Goal: Task Accomplishment & Management: Use online tool/utility

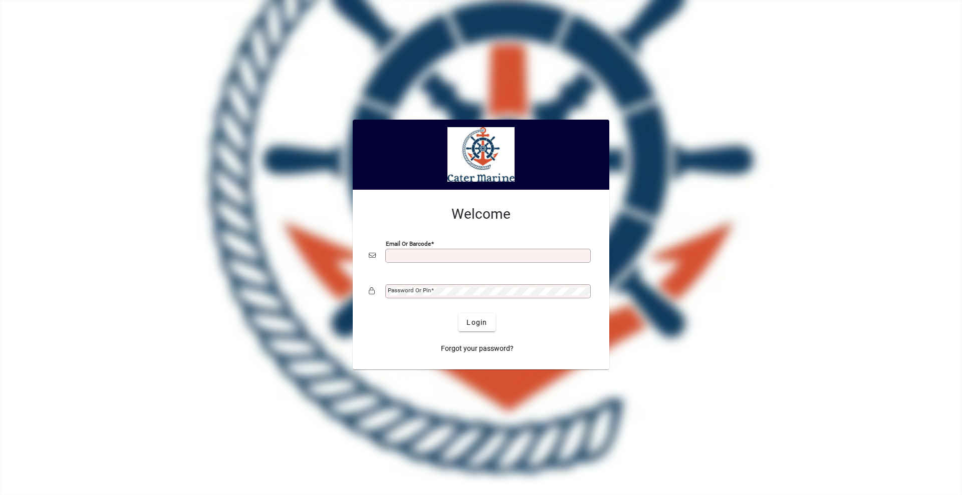
click at [402, 255] on input "Email or Barcode" at bounding box center [489, 256] width 202 height 8
type input "**********"
click at [458, 314] on button "Login" at bounding box center [476, 323] width 37 height 18
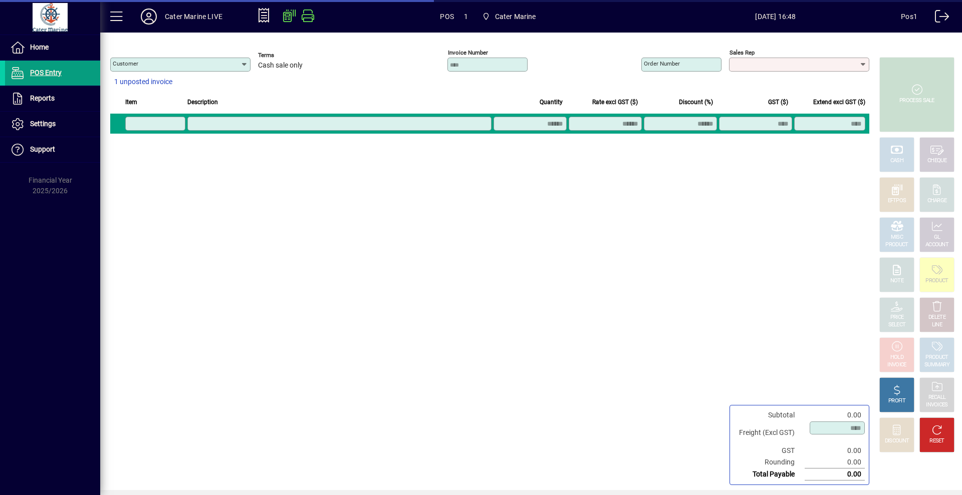
type input "**********"
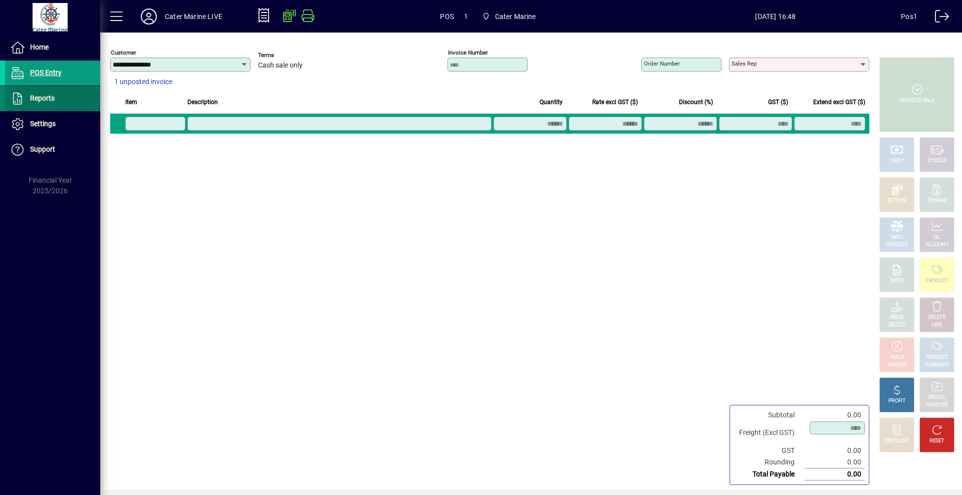
click at [39, 105] on span at bounding box center [52, 99] width 95 height 24
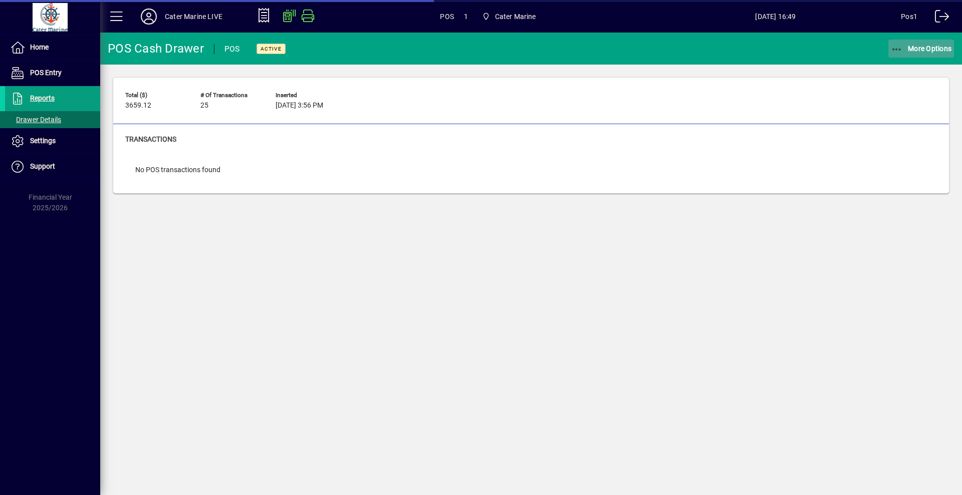
click at [914, 51] on span "More Options" at bounding box center [921, 49] width 61 height 8
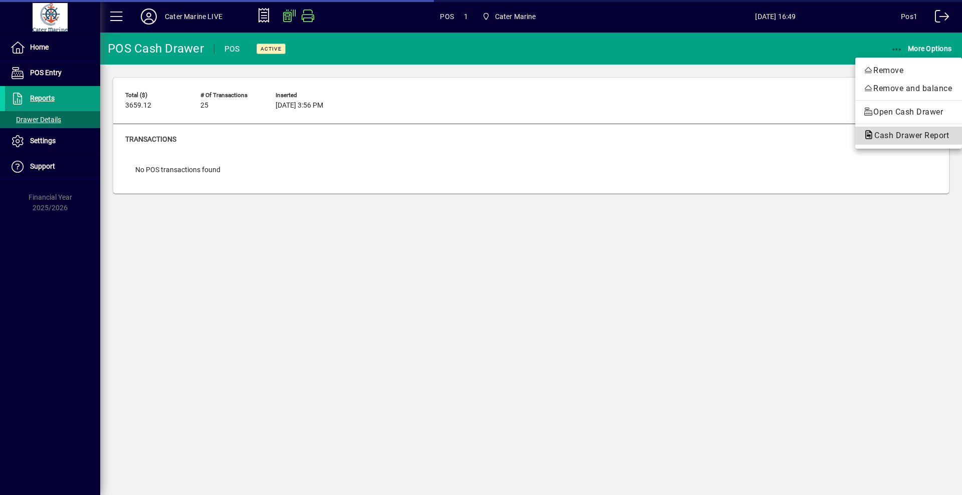
click at [889, 139] on span "Cash Drawer Report" at bounding box center [908, 136] width 91 height 10
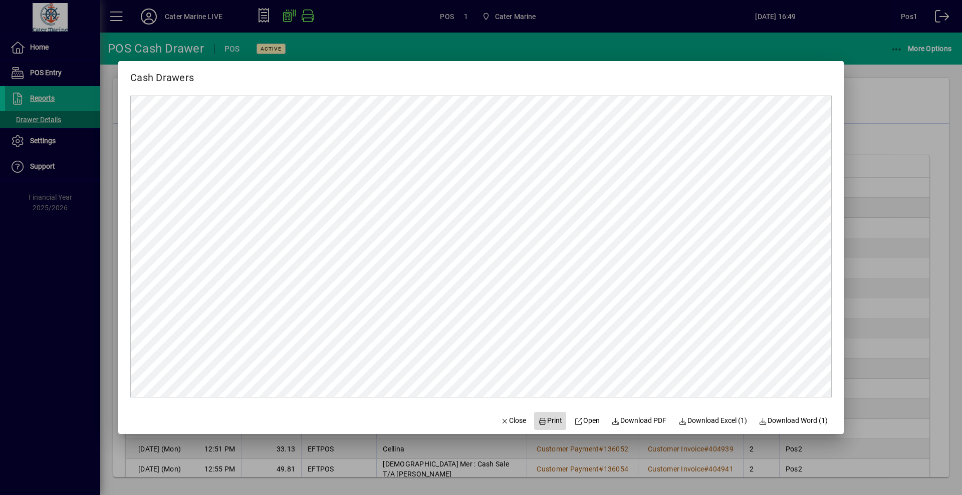
click at [547, 426] on span "Print" at bounding box center [550, 421] width 24 height 11
click at [883, 133] on div at bounding box center [481, 247] width 962 height 495
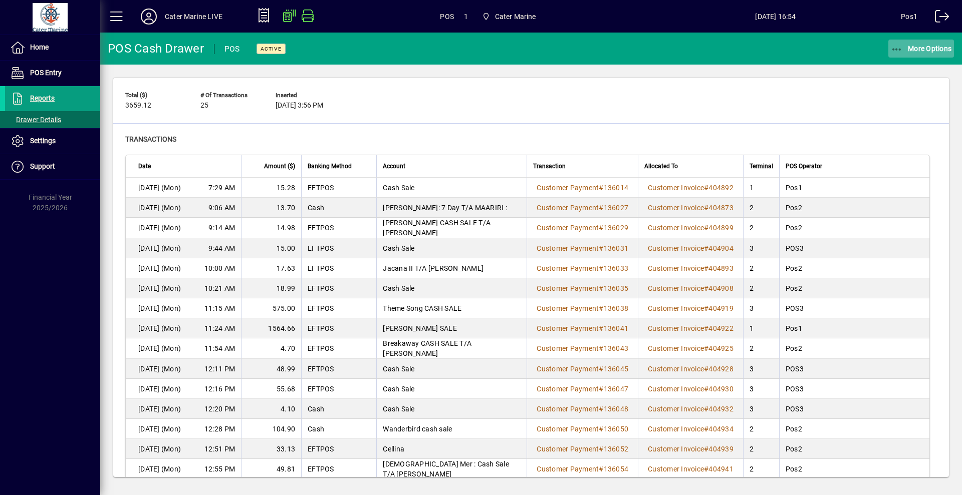
click at [914, 51] on span "More Options" at bounding box center [921, 49] width 61 height 8
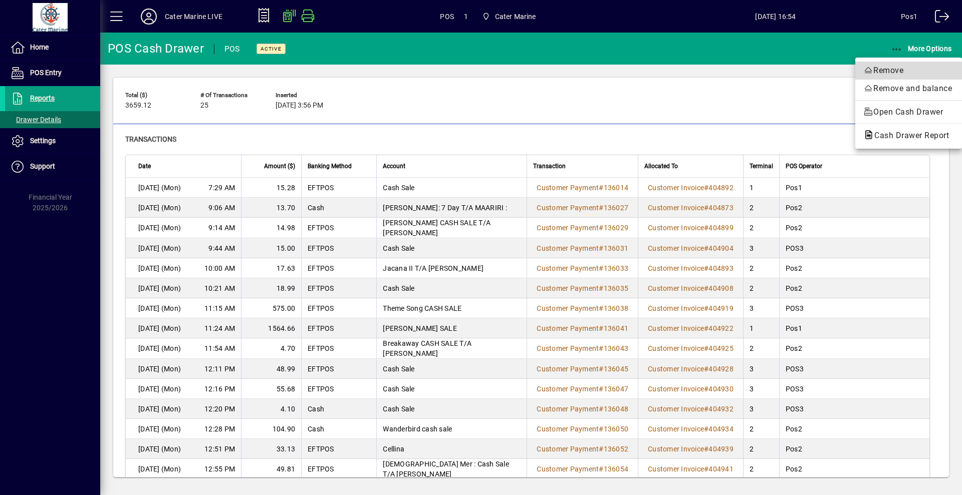
click at [905, 71] on span "Remove" at bounding box center [908, 71] width 91 height 12
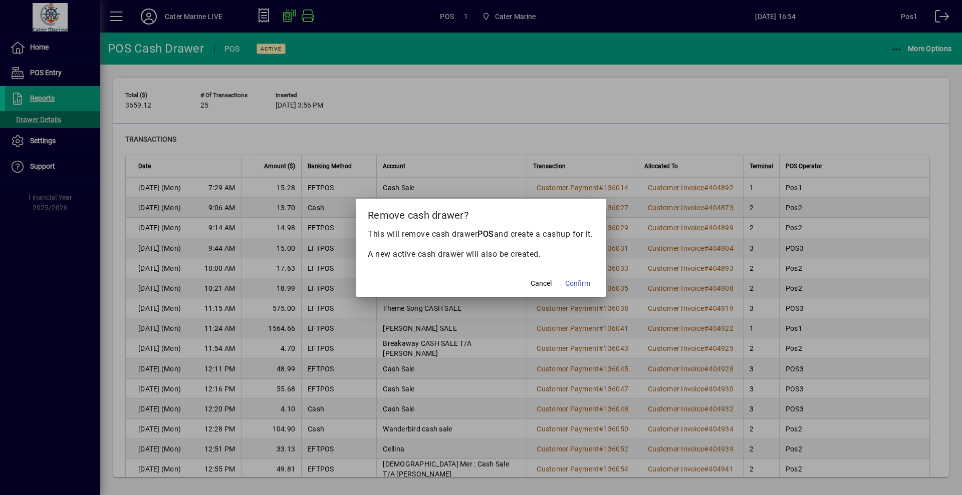
click at [574, 286] on span "Confirm" at bounding box center [577, 284] width 25 height 11
